Goal: Find specific page/section: Find specific page/section

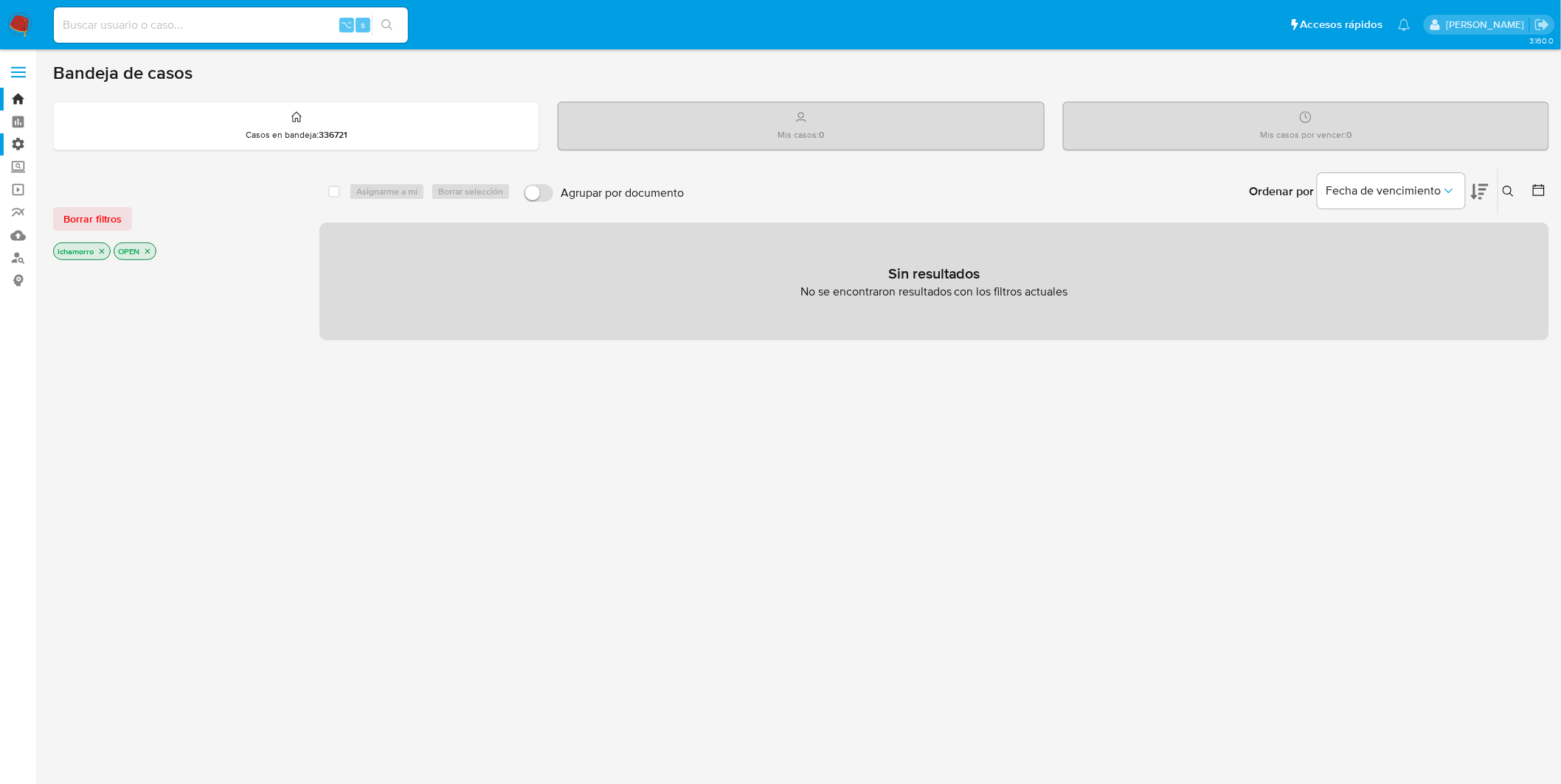
click at [25, 146] on label "Administración" at bounding box center [88, 144] width 176 height 23
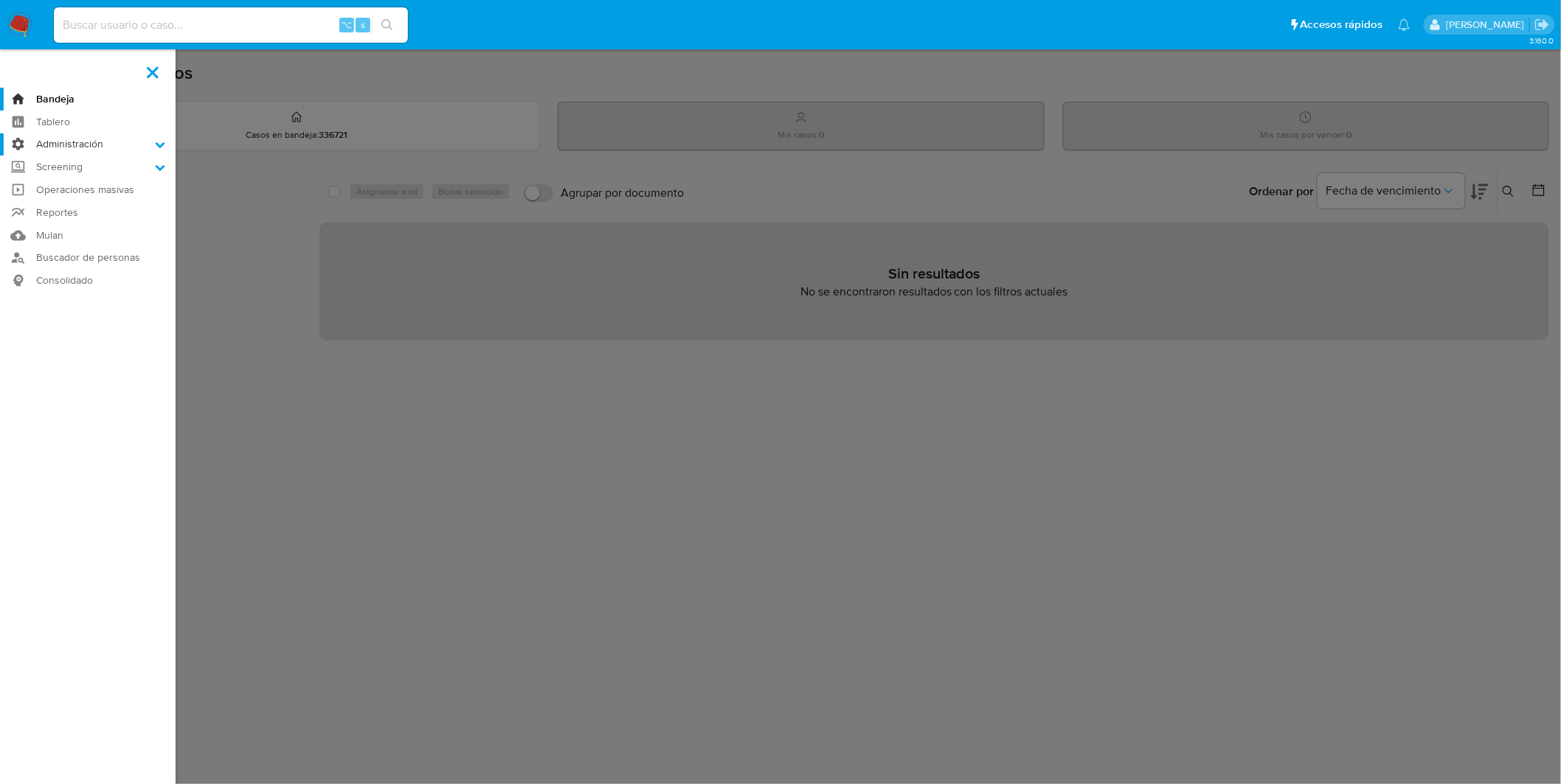
click at [0, 0] on input "Administración" at bounding box center [0, 0] width 0 height 0
click at [89, 167] on link "Reglas" at bounding box center [88, 165] width 176 height 19
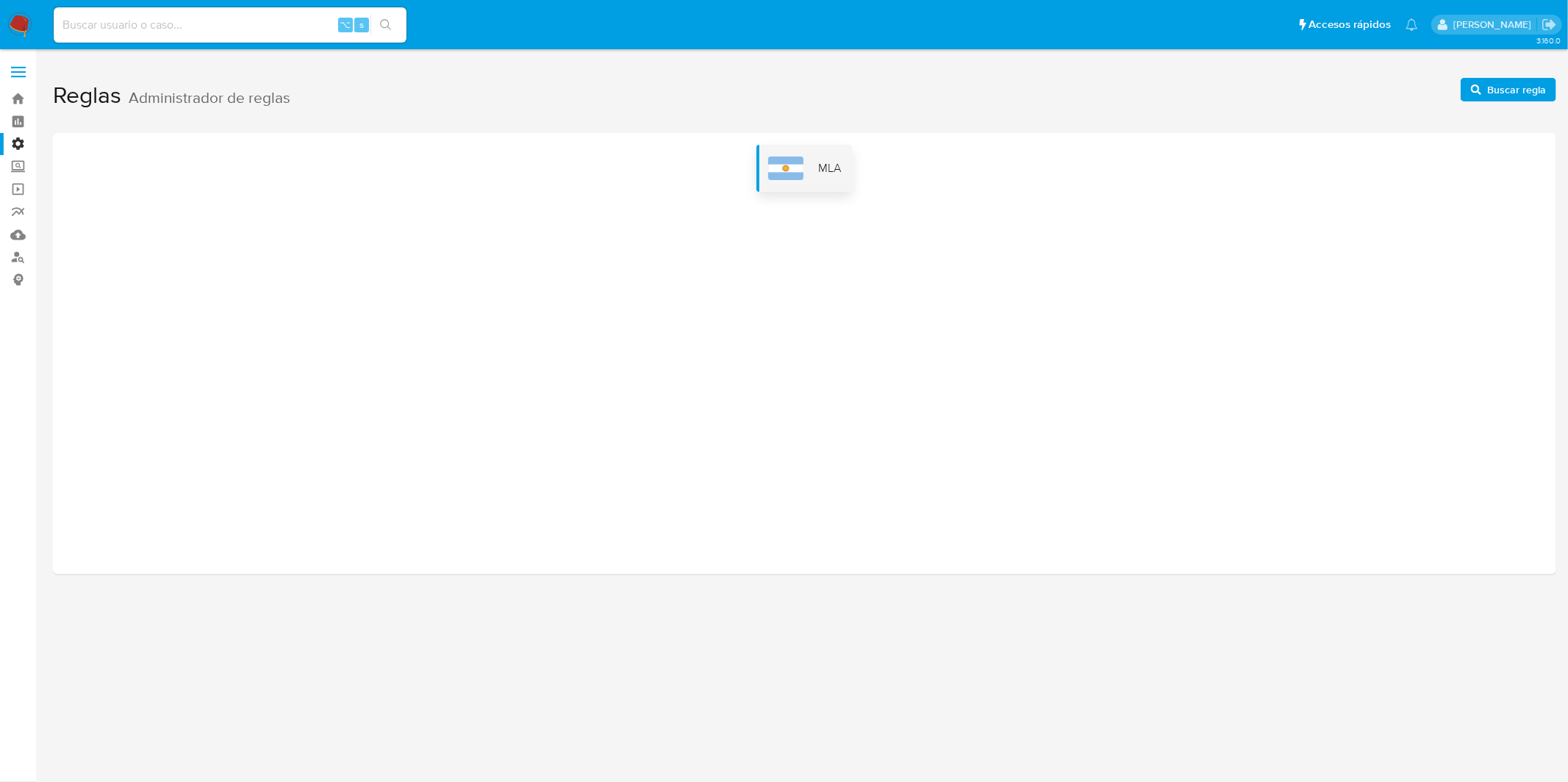
click at [799, 180] on div "MLA" at bounding box center [805, 168] width 97 height 47
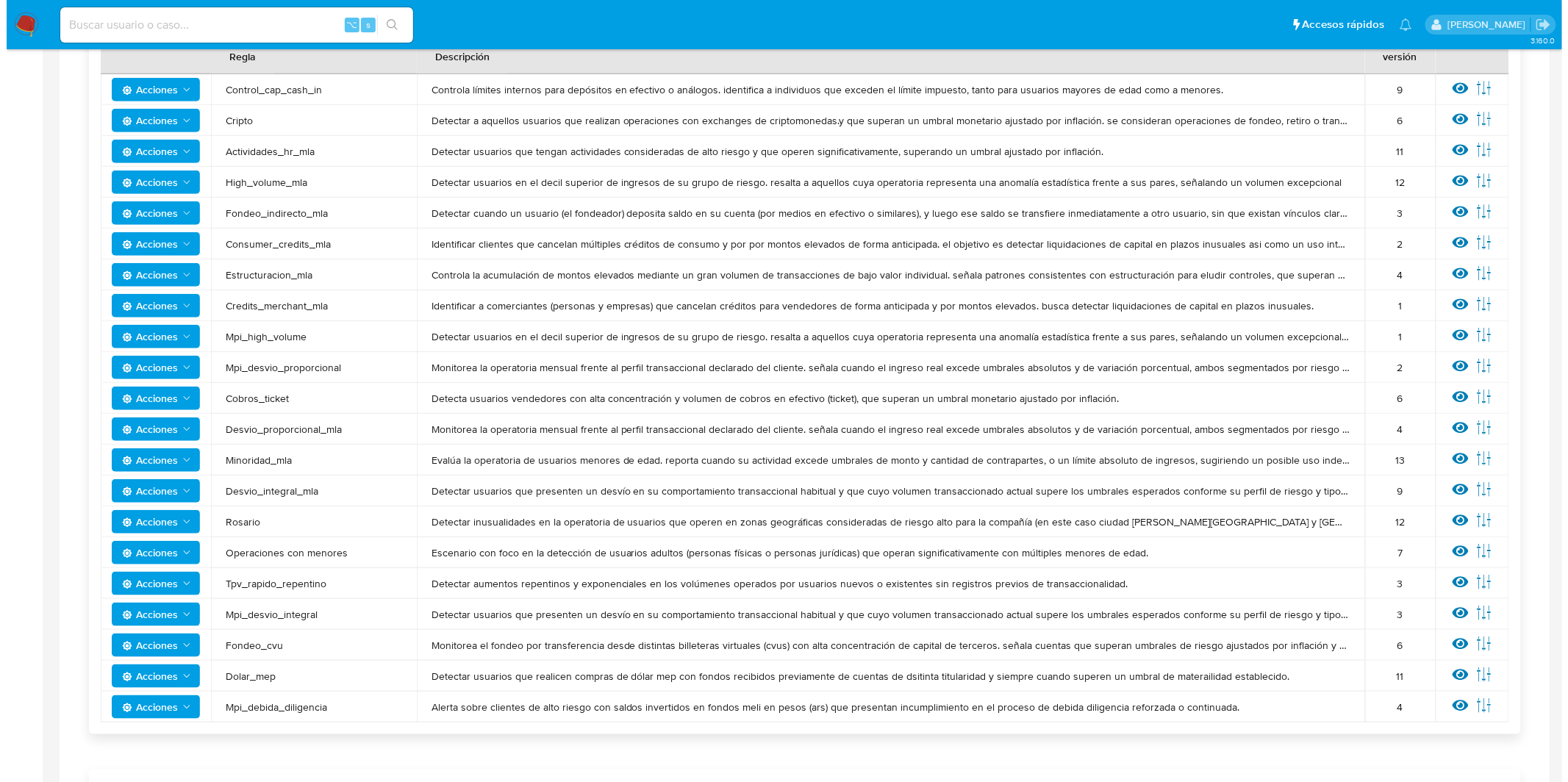
scroll to position [309, 0]
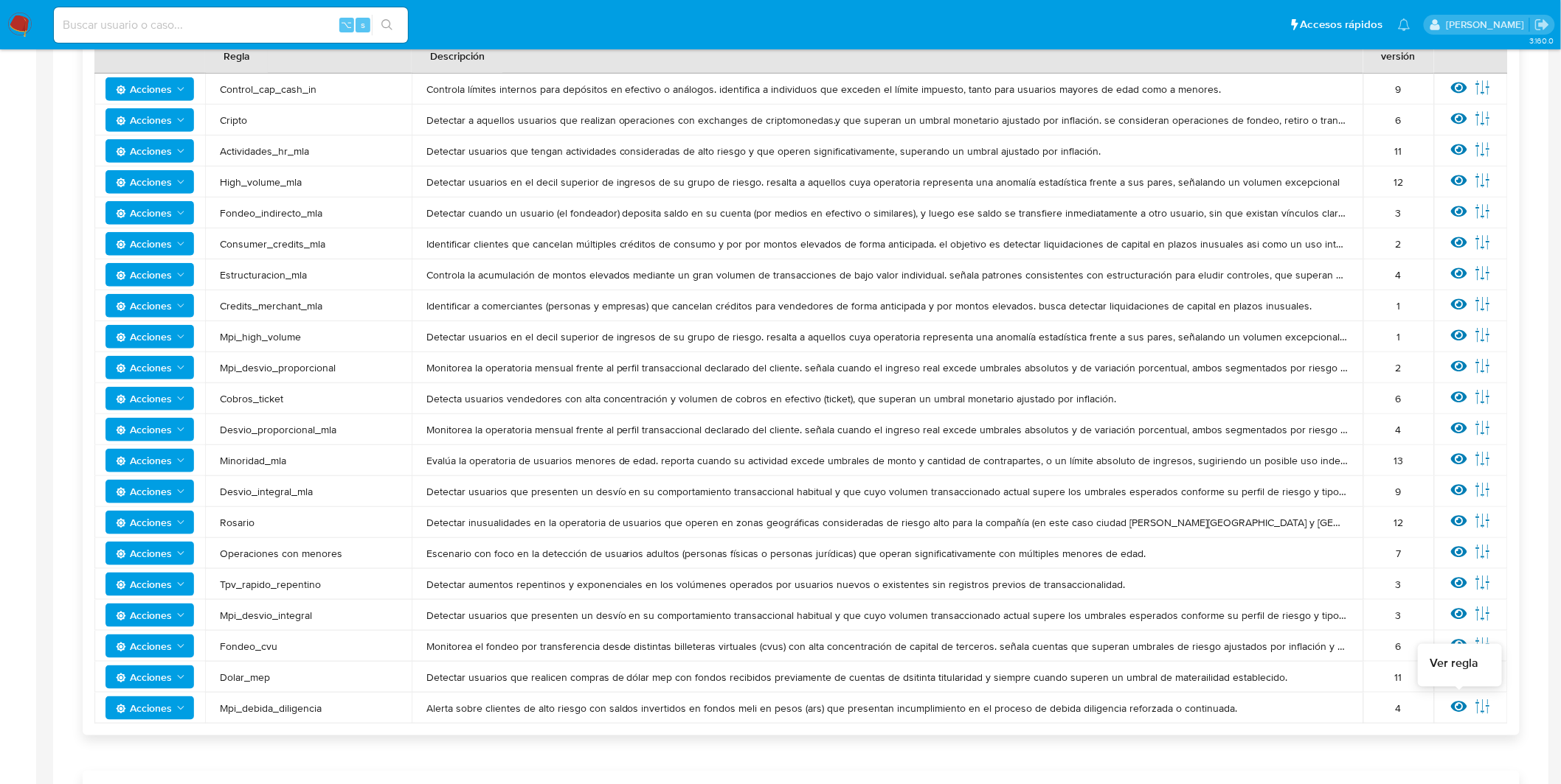
click at [1465, 703] on icon at bounding box center [1458, 707] width 16 height 16
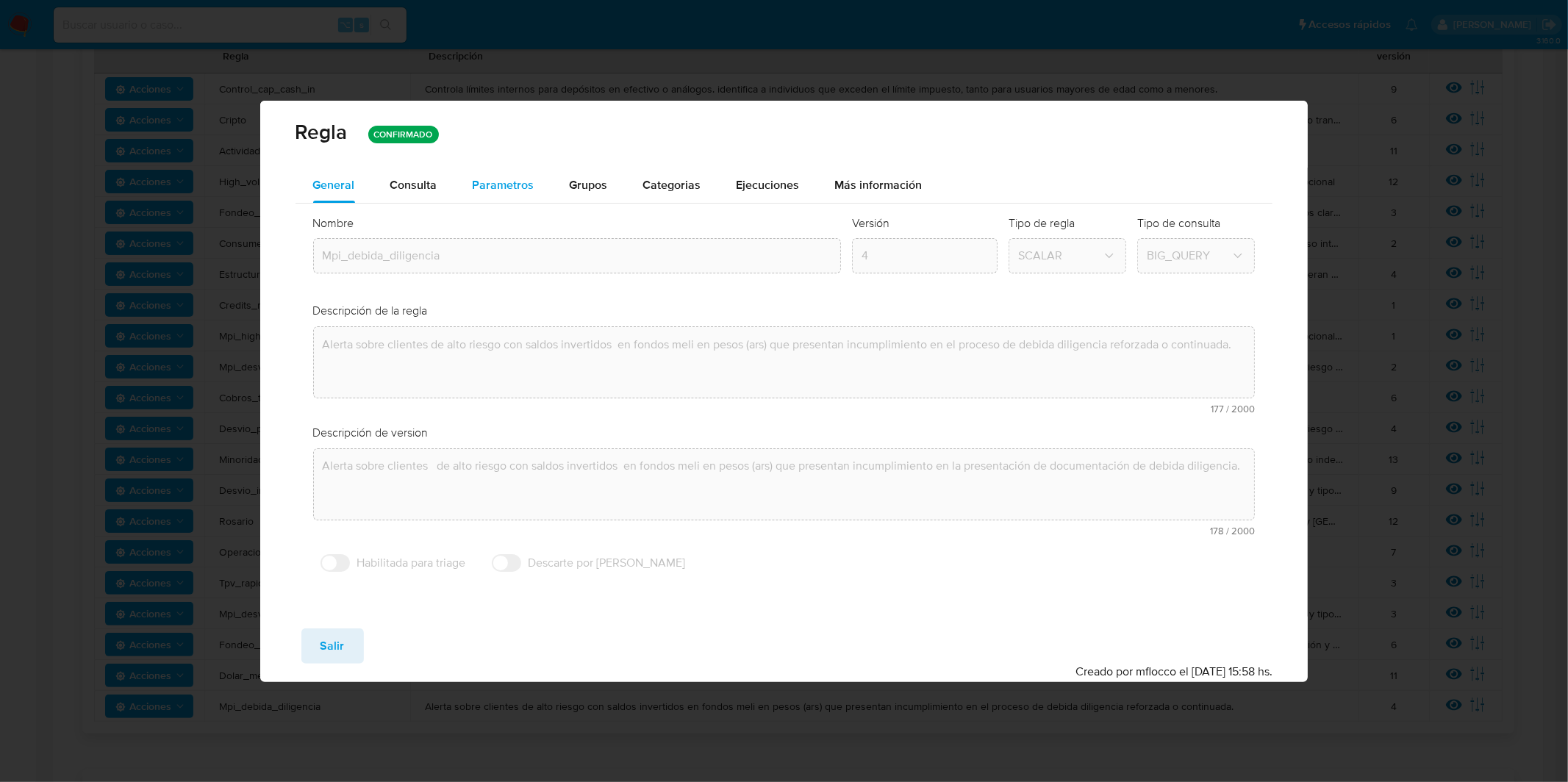
click at [503, 190] on span "Parametros" at bounding box center [503, 184] width 62 height 17
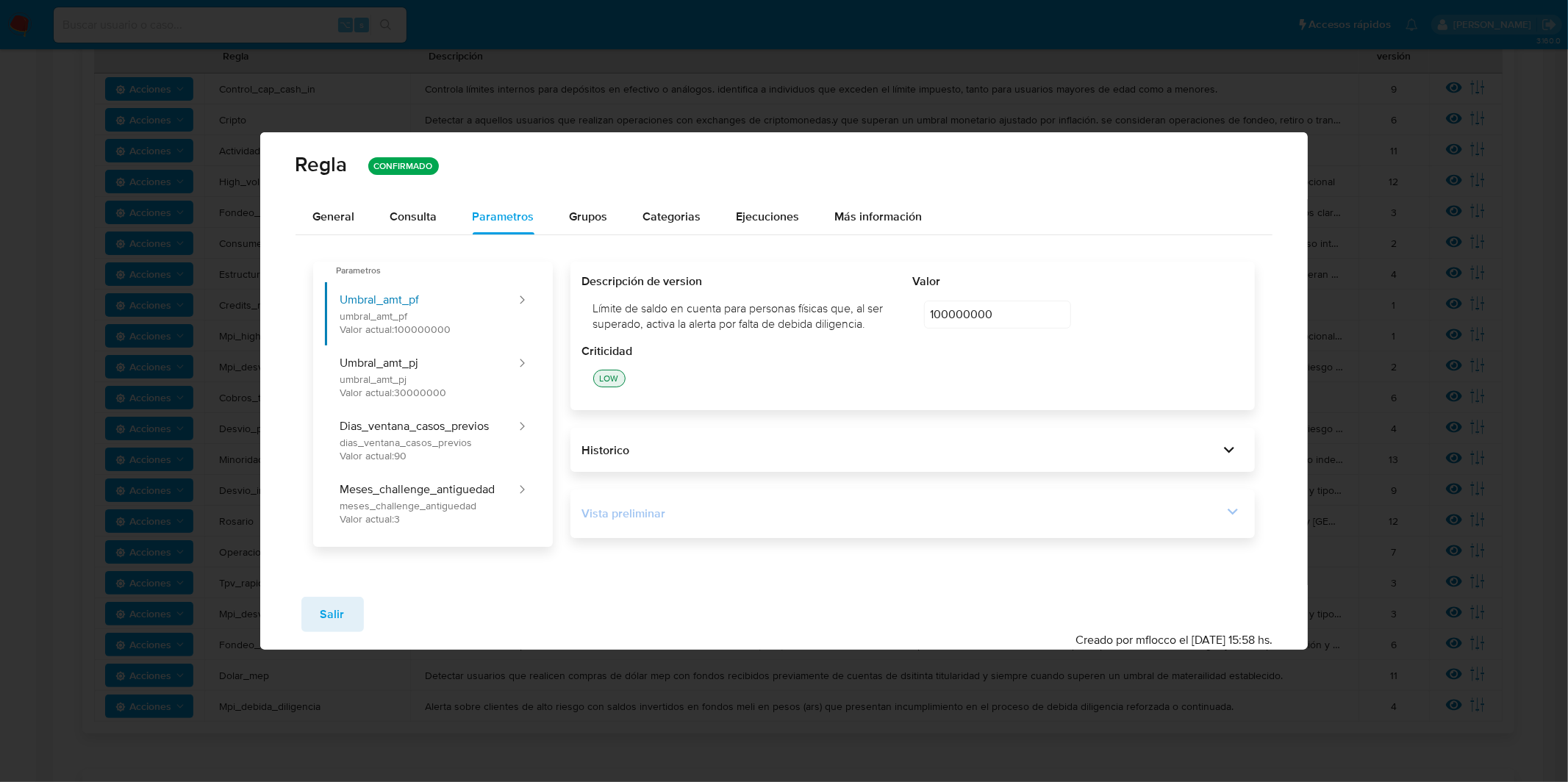
click at [899, 519] on div "Vista preliminar" at bounding box center [902, 514] width 641 height 16
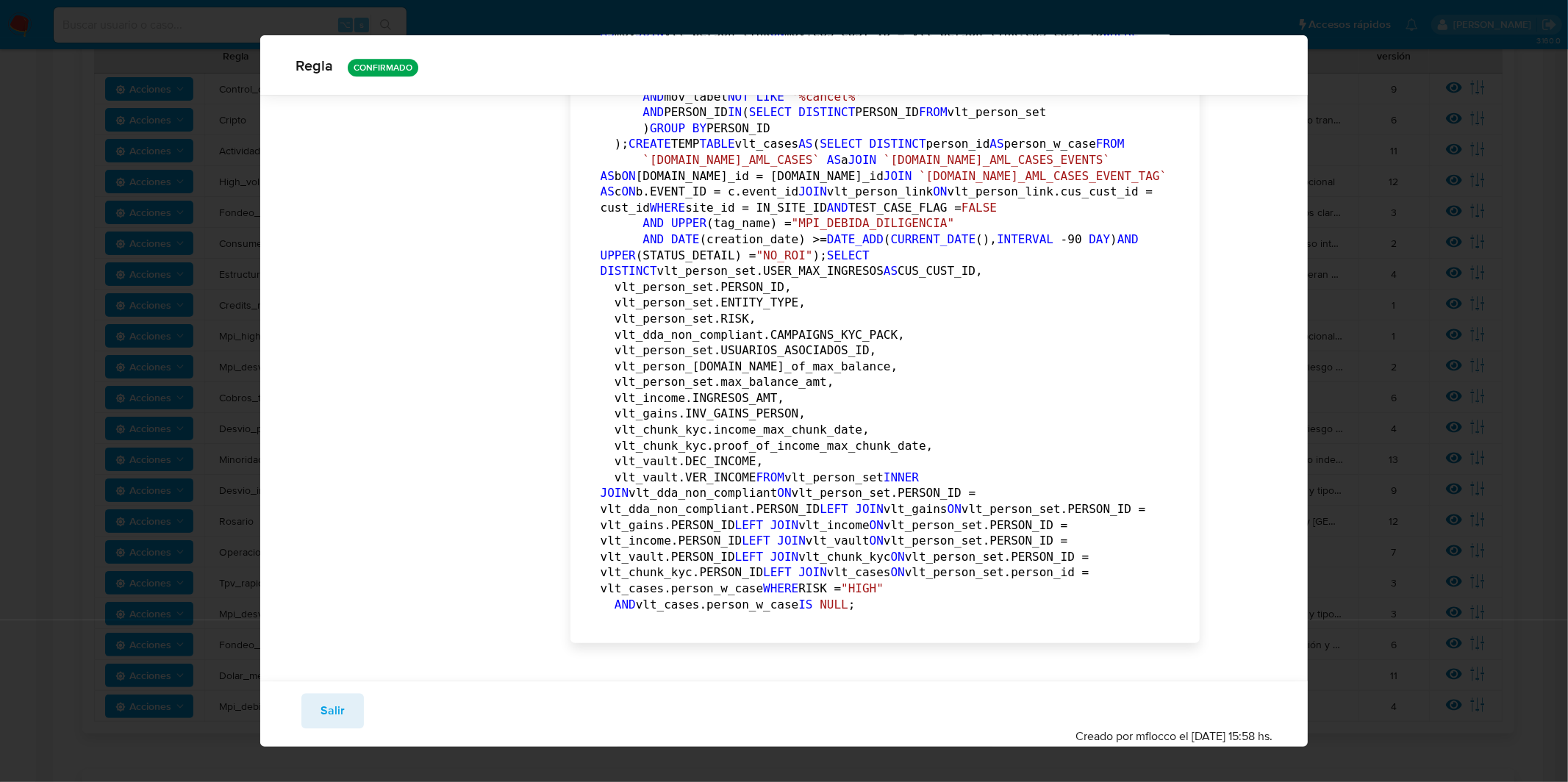
scroll to position [4763, 0]
drag, startPoint x: 664, startPoint y: 427, endPoint x: 716, endPoint y: 428, distance: 52.0
drag, startPoint x: 747, startPoint y: 429, endPoint x: 630, endPoint y: 369, distance: 131.5
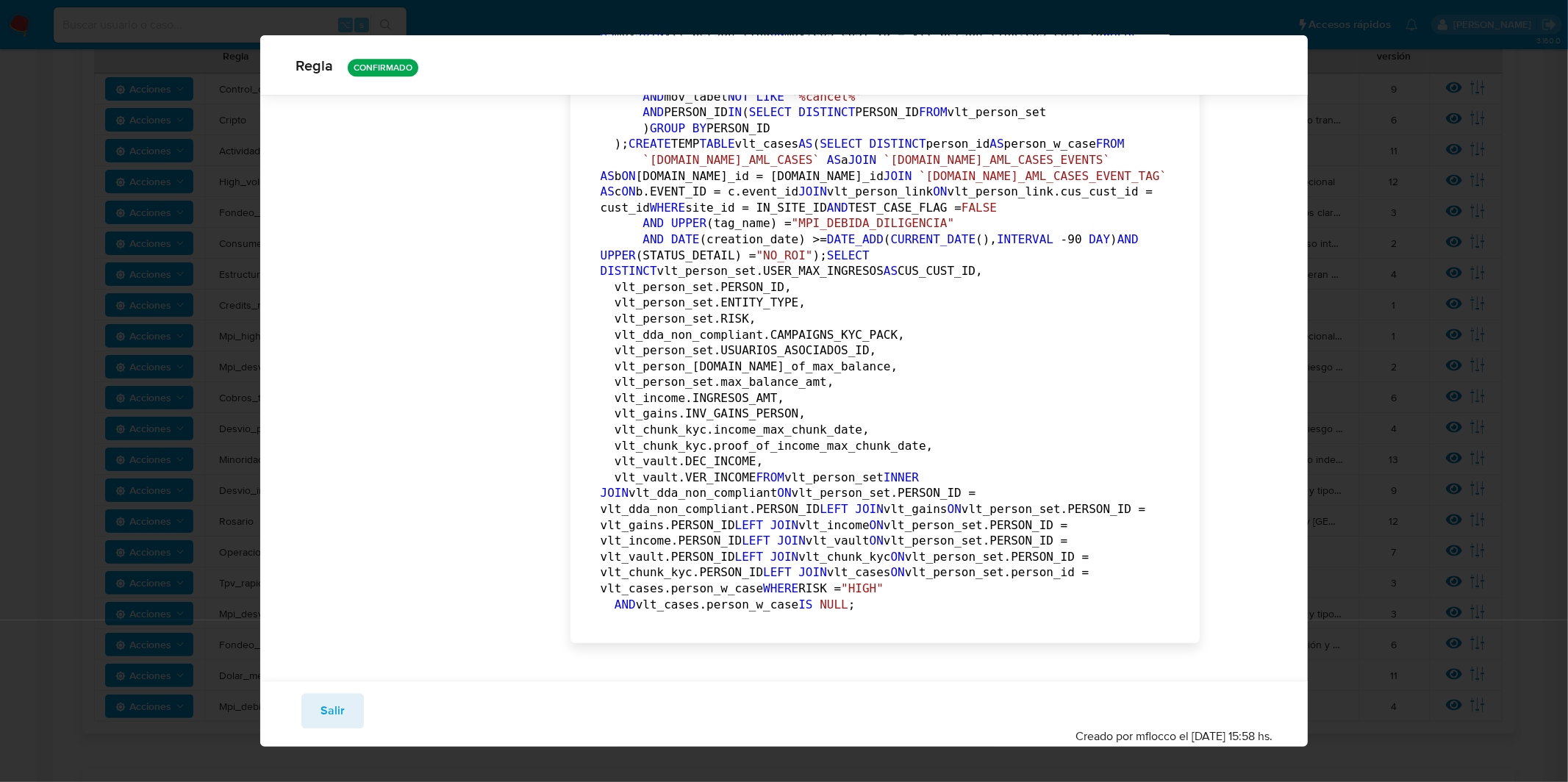
drag, startPoint x: 669, startPoint y: 462, endPoint x: 712, endPoint y: 419, distance: 60.8
